Goal: Navigation & Orientation: Go to known website

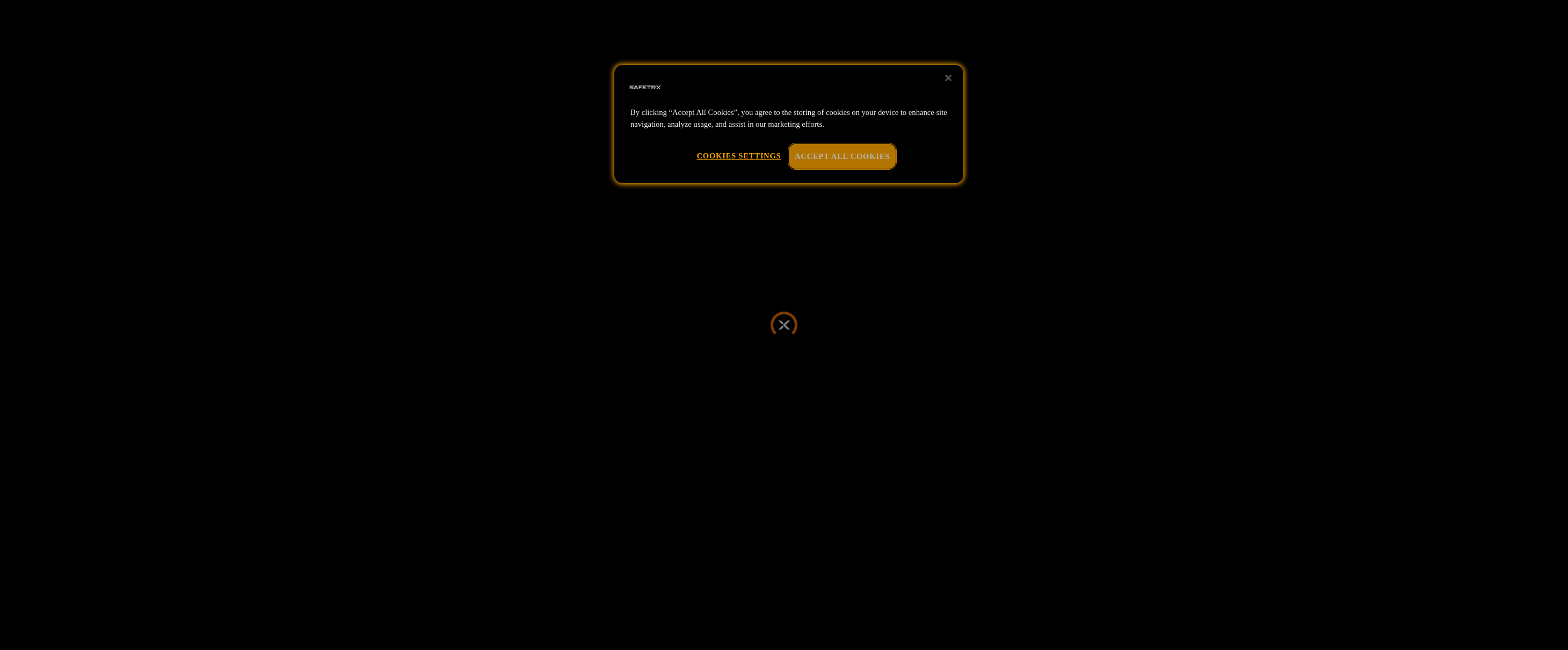
click at [806, 154] on button "Accept All Cookies" at bounding box center [842, 156] width 107 height 25
